Goal: Information Seeking & Learning: Understand process/instructions

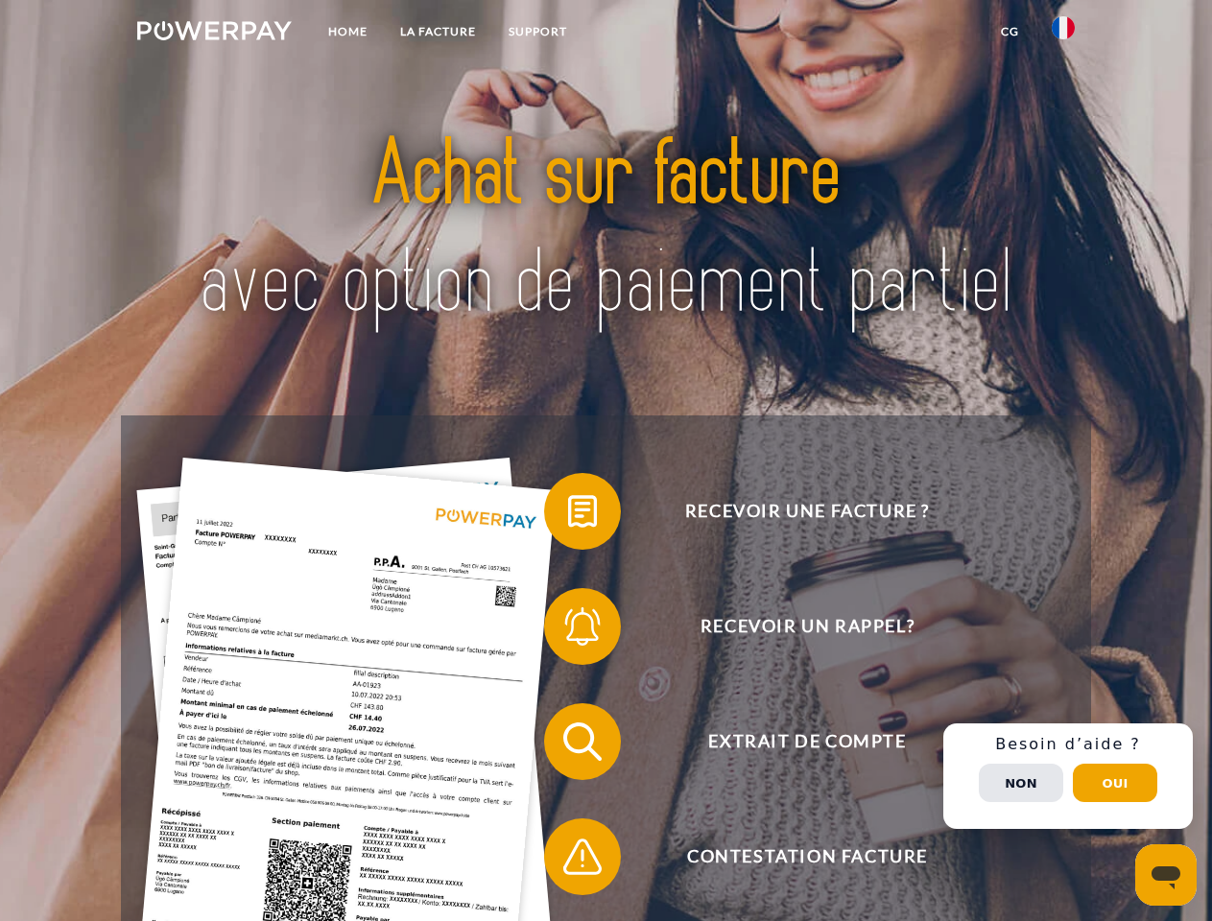
click at [214, 34] on img at bounding box center [214, 30] width 155 height 19
click at [1063, 34] on img at bounding box center [1063, 27] width 23 height 23
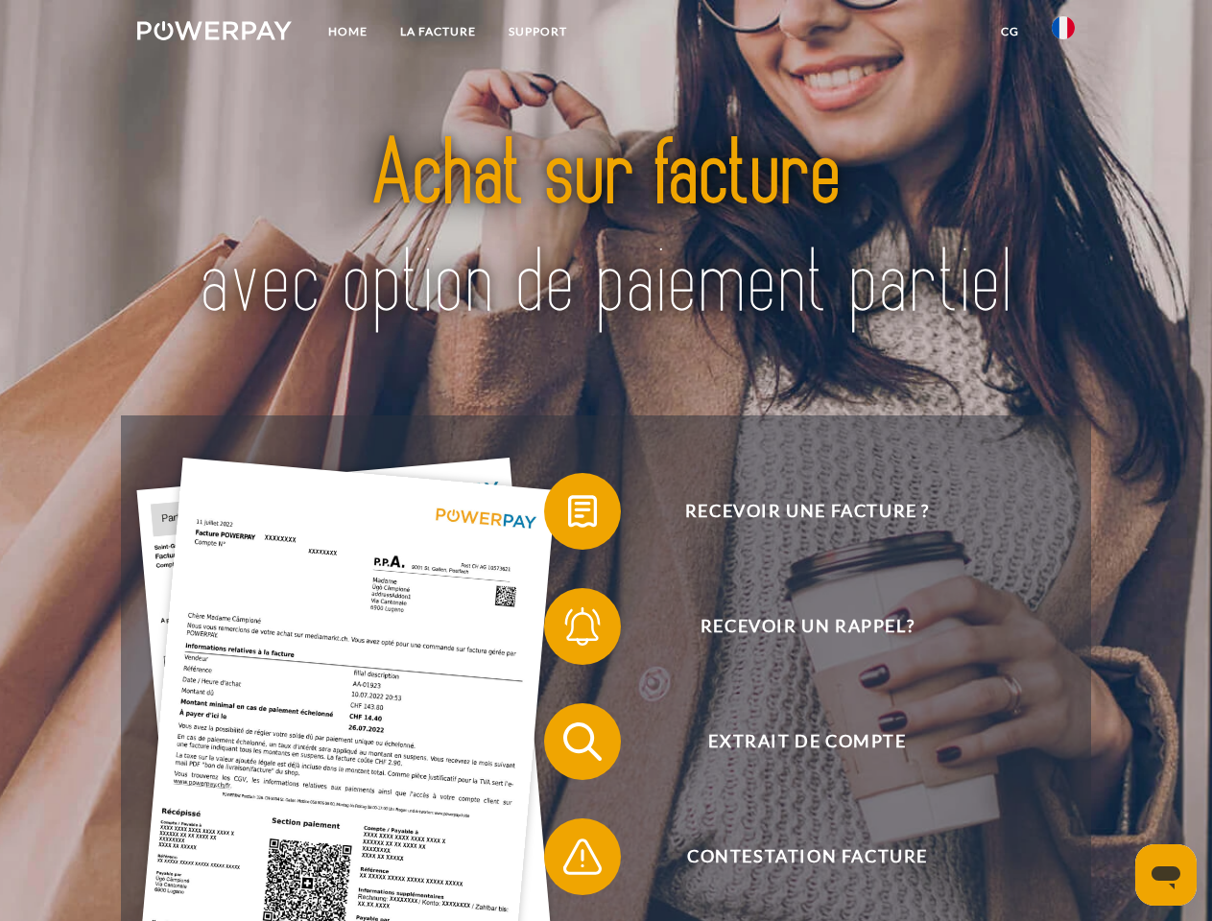
click at [1010, 32] on link "CG" at bounding box center [1010, 31] width 51 height 35
click at [568, 515] on span at bounding box center [554, 512] width 96 height 96
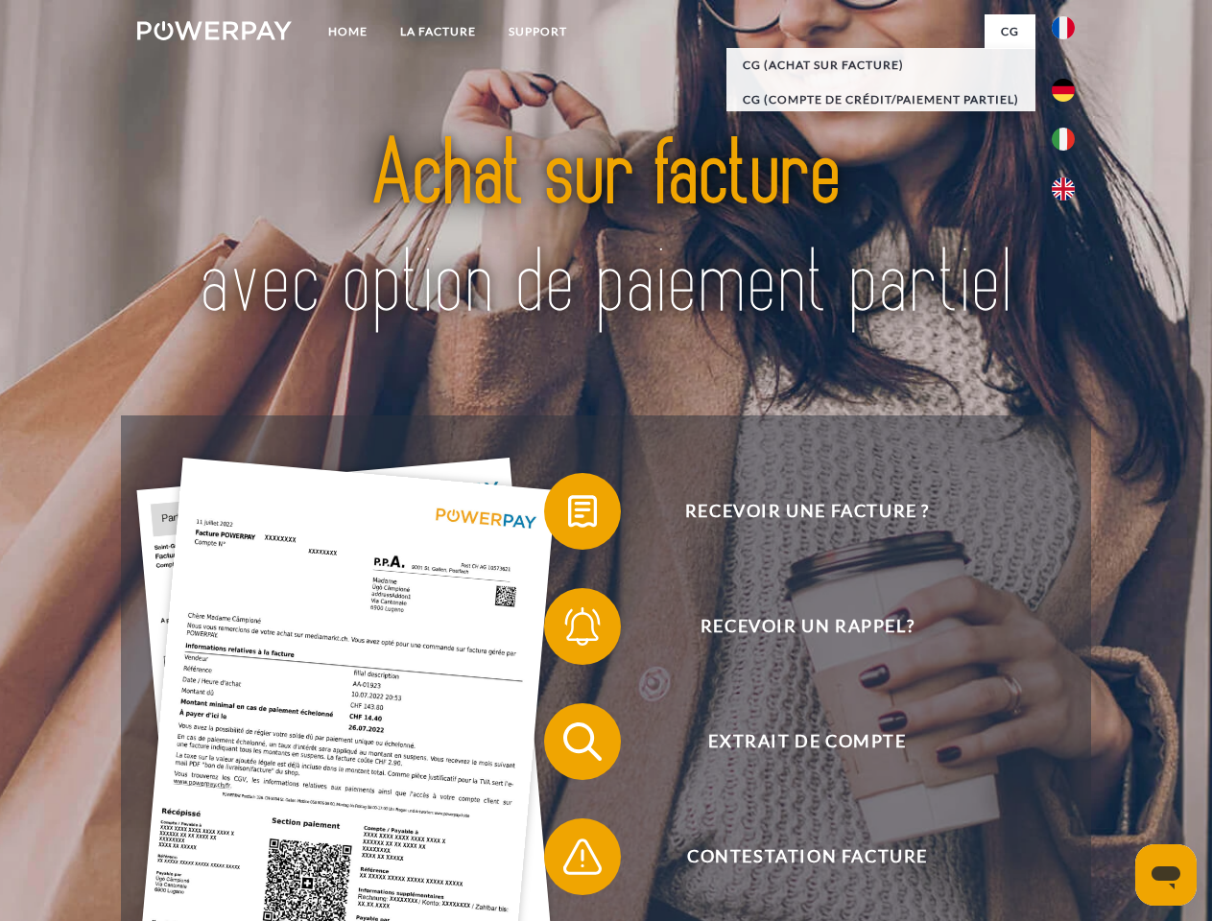
click at [568, 631] on span at bounding box center [554, 627] width 96 height 96
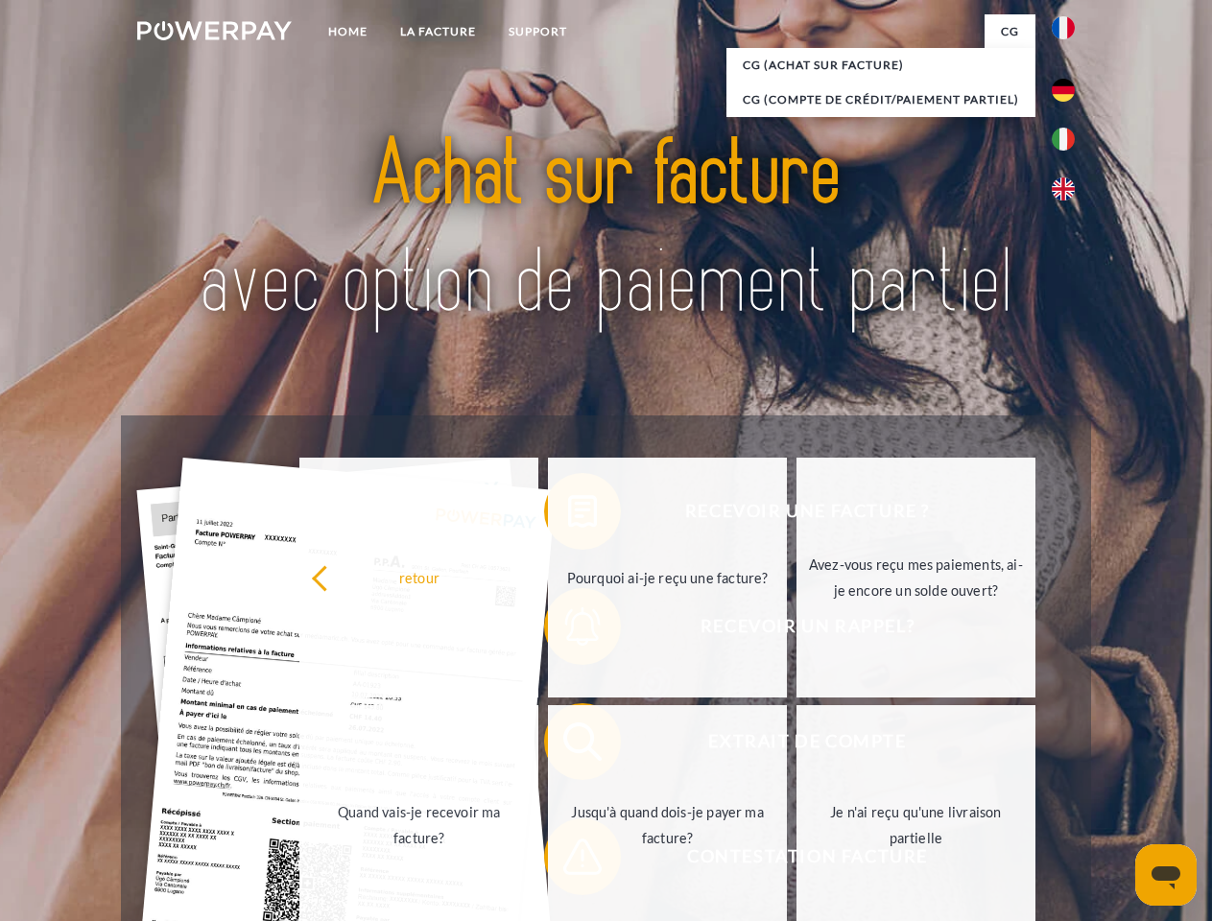
click at [568, 746] on link "Jusqu'à quand dois-je payer ma facture?" at bounding box center [667, 825] width 239 height 240
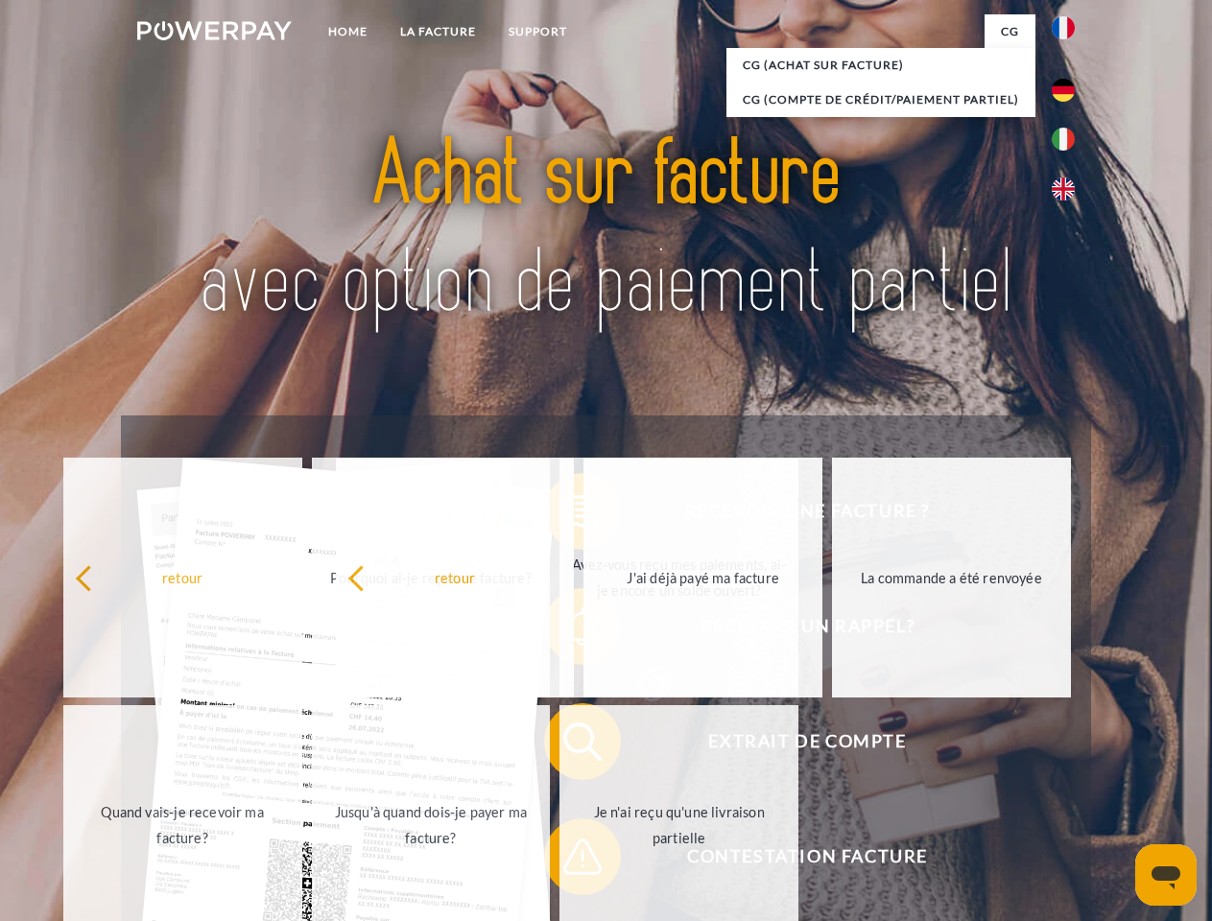
click at [568, 861] on span at bounding box center [554, 857] width 96 height 96
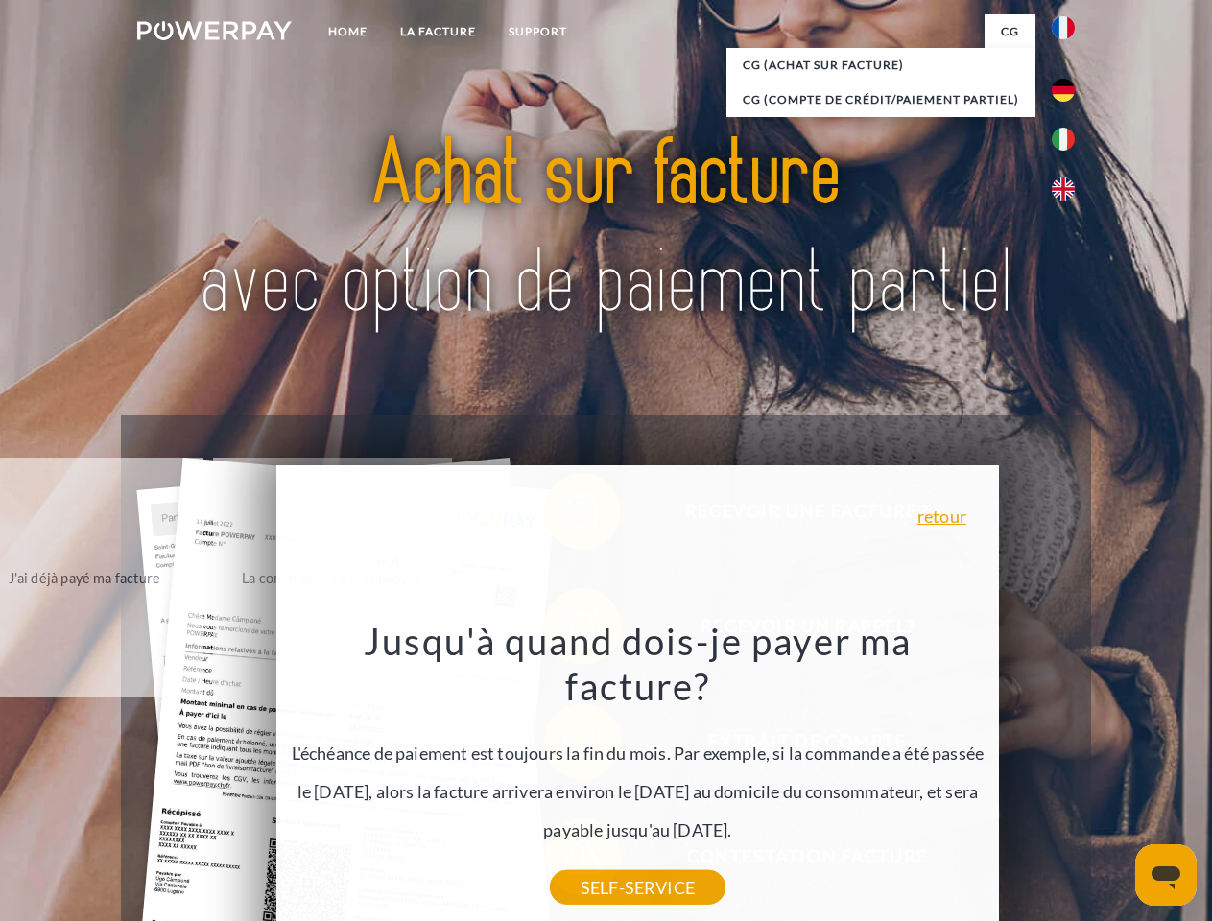
click at [1068, 776] on div "Recevoir une facture ? Recevoir un rappel? Extrait de compte retour" at bounding box center [605, 800] width 969 height 768
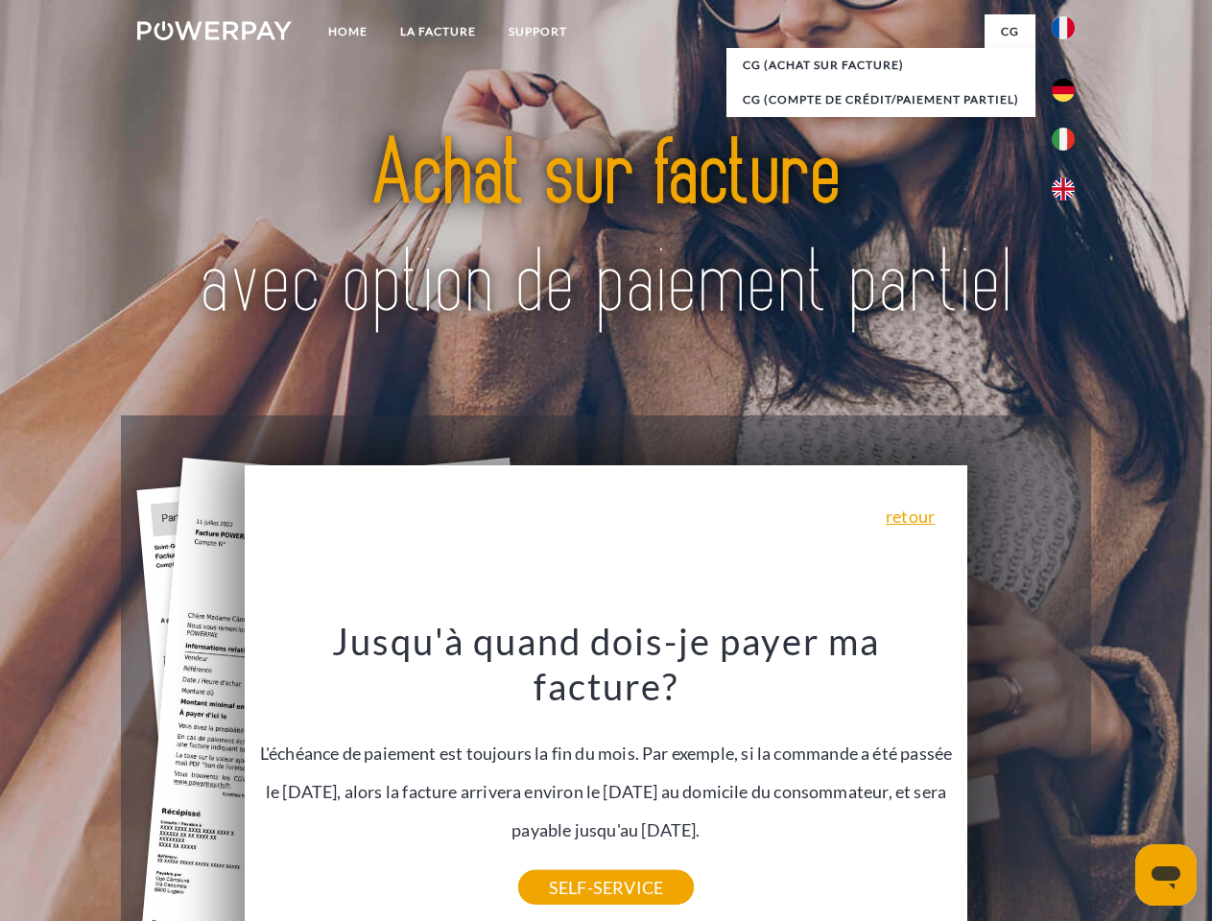
click at [1021, 780] on span "Extrait de compte" at bounding box center [807, 742] width 470 height 77
click at [1115, 783] on header "Home LA FACTURE Support" at bounding box center [606, 663] width 1212 height 1326
